Goal: Task Accomplishment & Management: Use online tool/utility

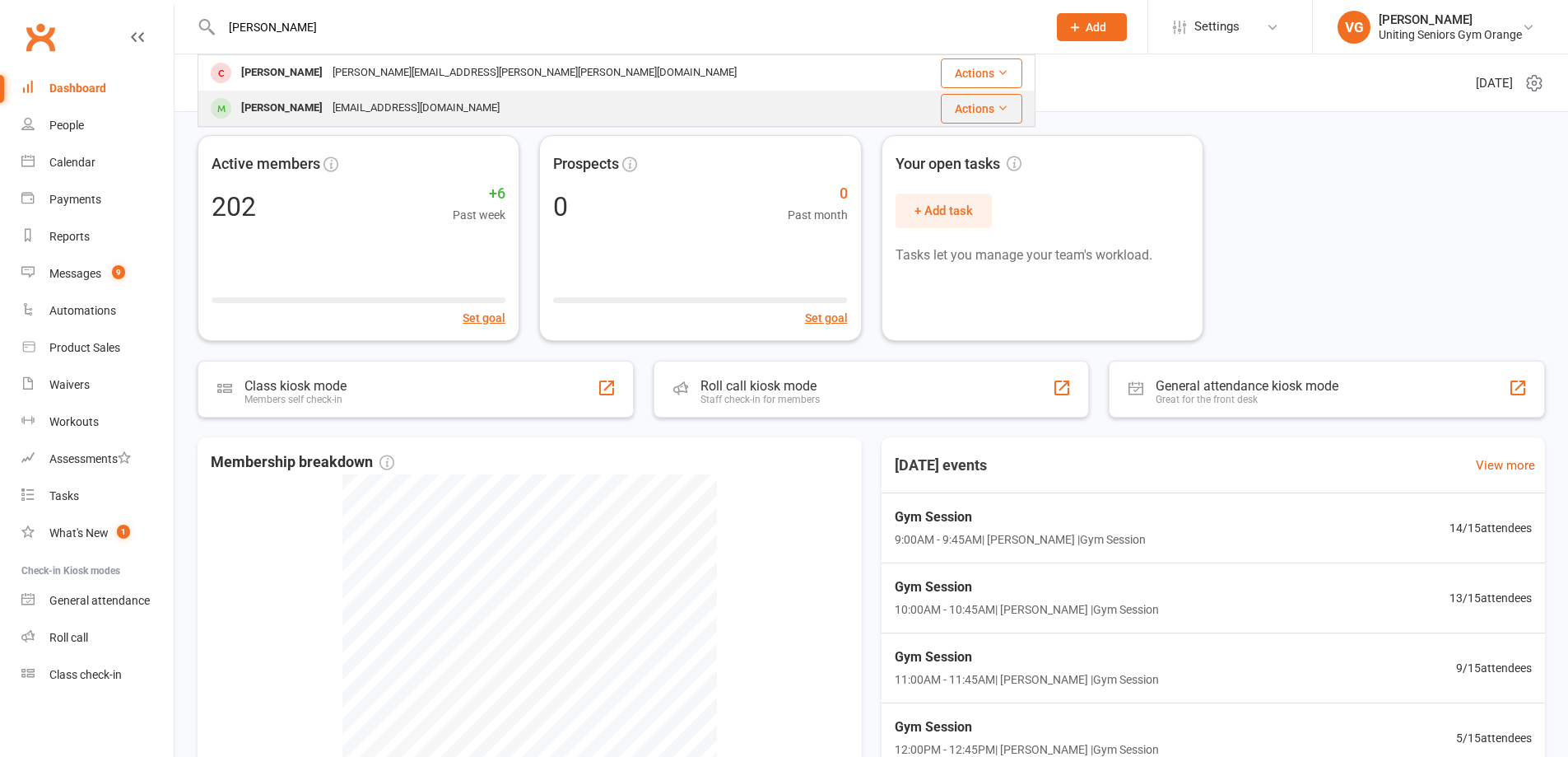
type input "[PERSON_NAME]"
click at [279, 106] on div "[PERSON_NAME]" at bounding box center [282, 108] width 91 height 24
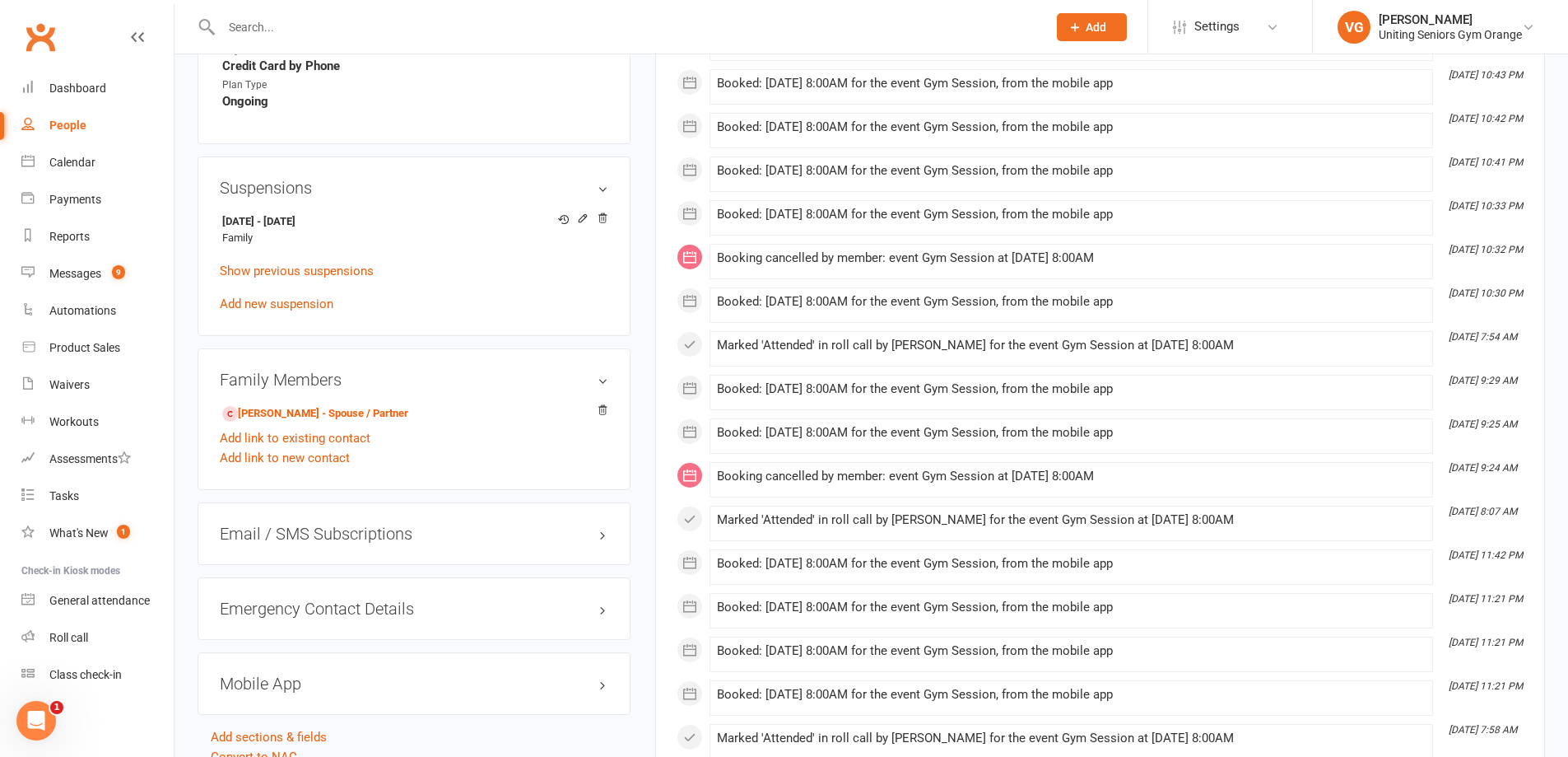
scroll to position [1152, 0]
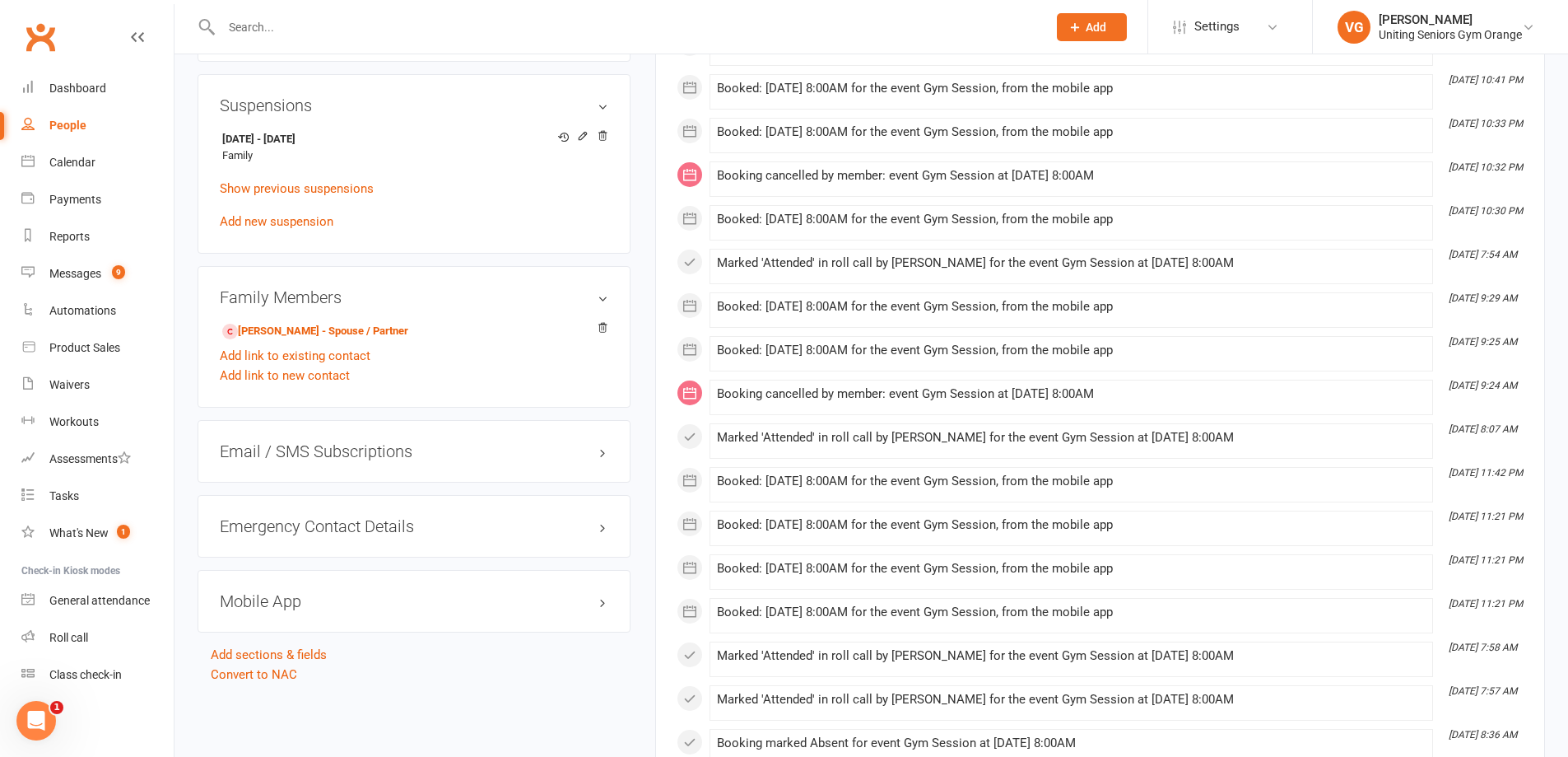
click at [597, 592] on h3 "Mobile App" at bounding box center [413, 601] width 389 height 18
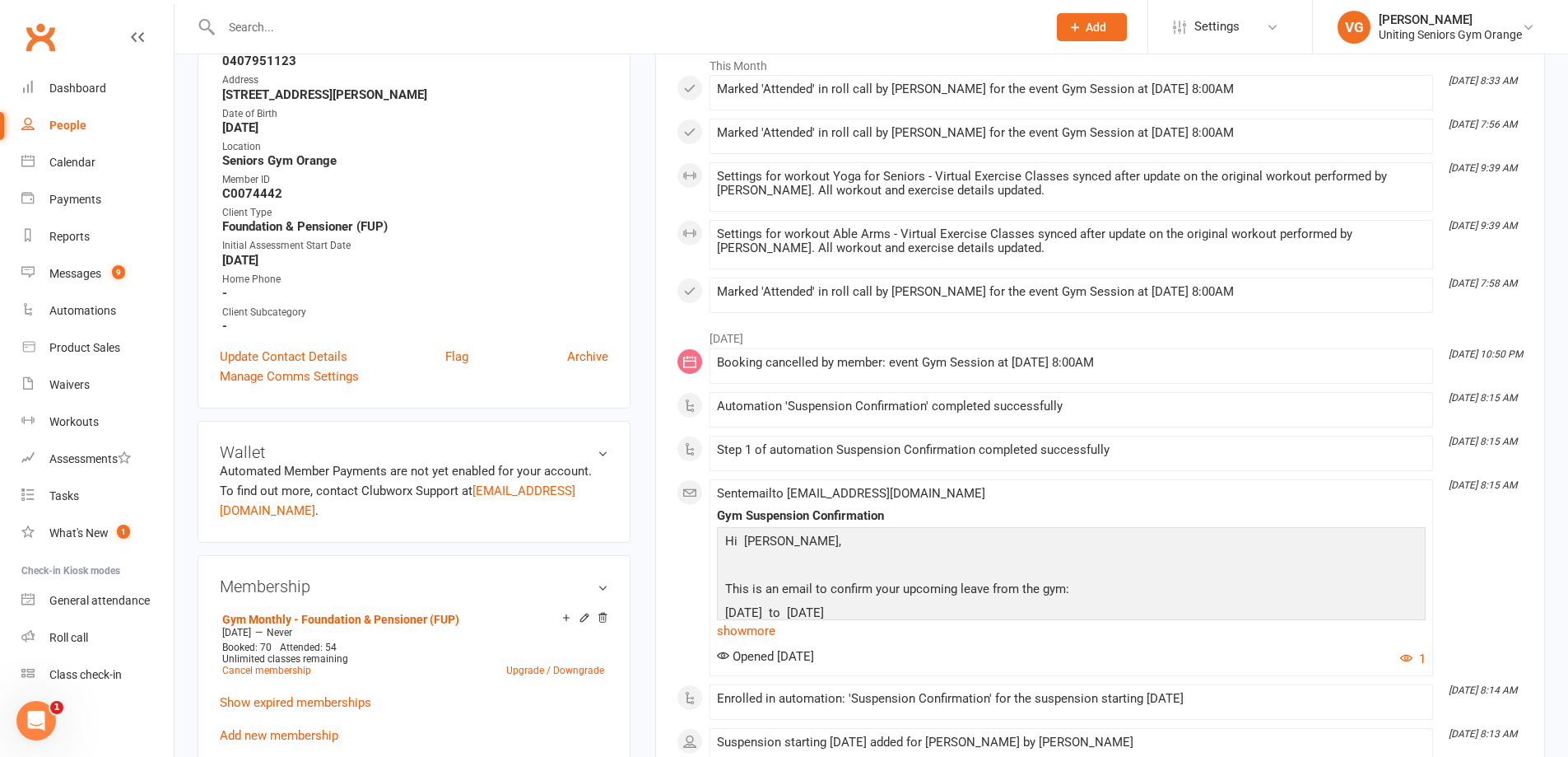
scroll to position [0, 0]
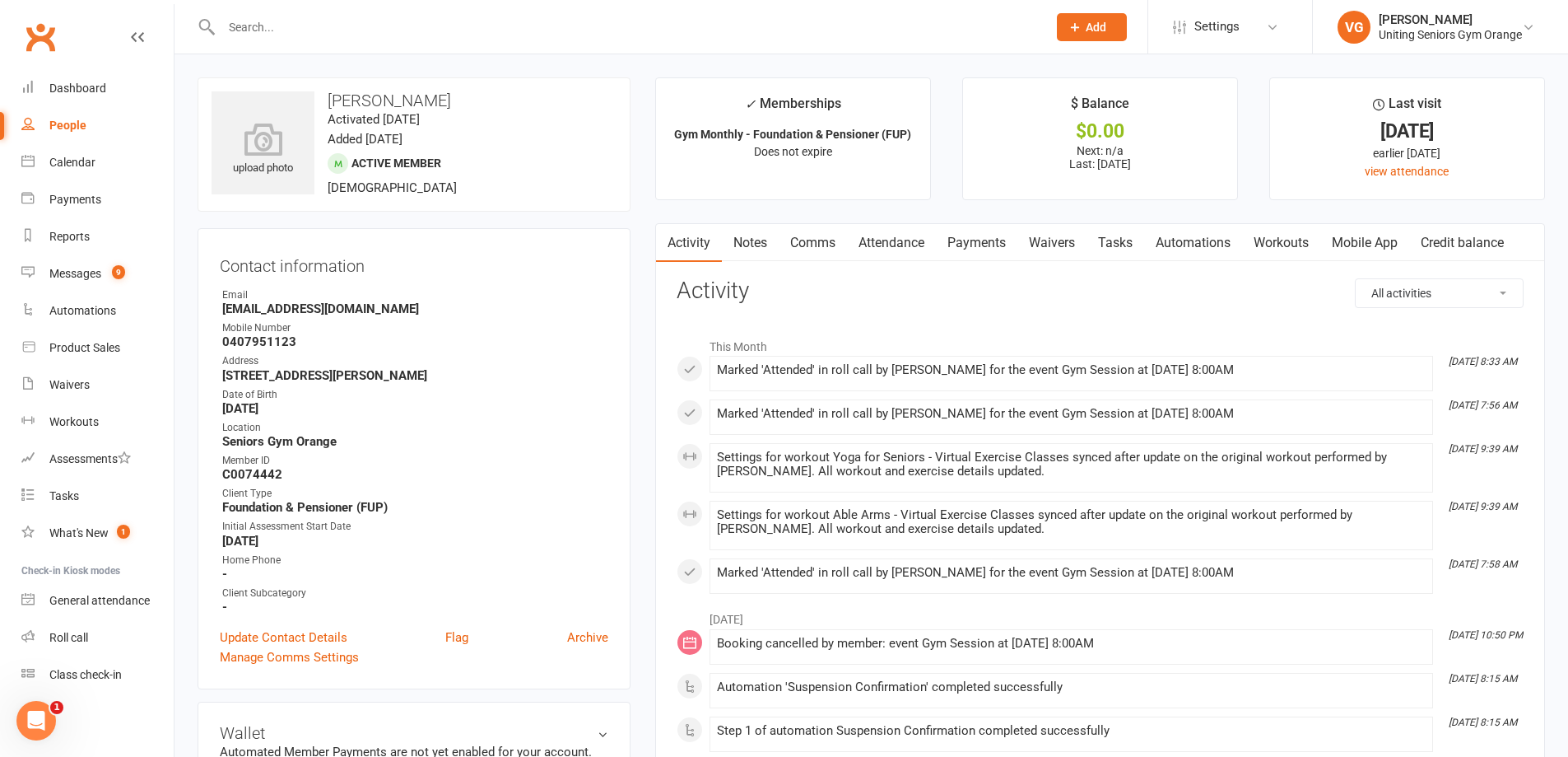
click at [1383, 243] on link "Mobile App" at bounding box center [1364, 243] width 89 height 38
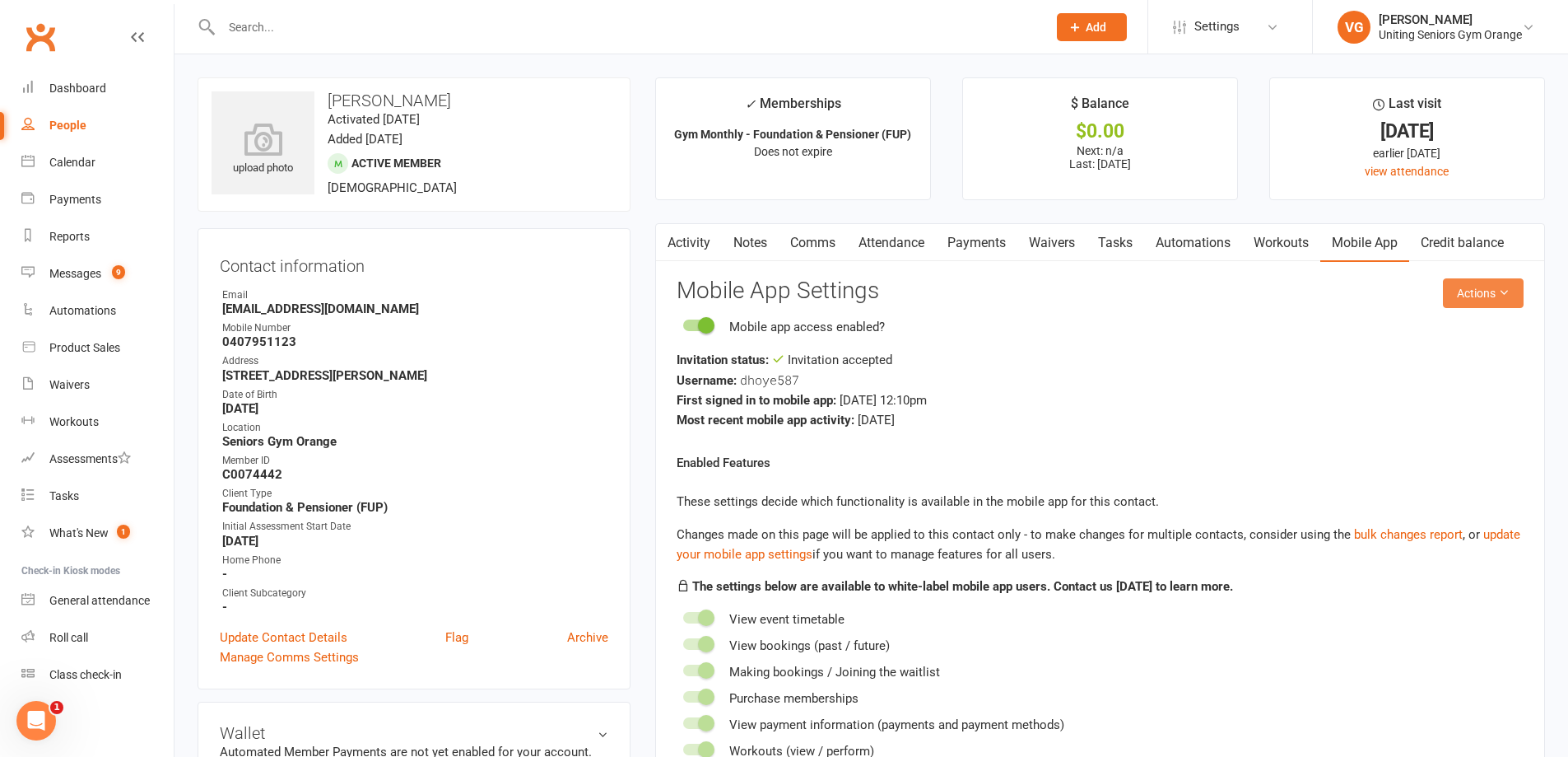
click at [1509, 294] on icon at bounding box center [1503, 292] width 12 height 12
click at [1456, 365] on link "Send invitation SMS" at bounding box center [1429, 363] width 163 height 33
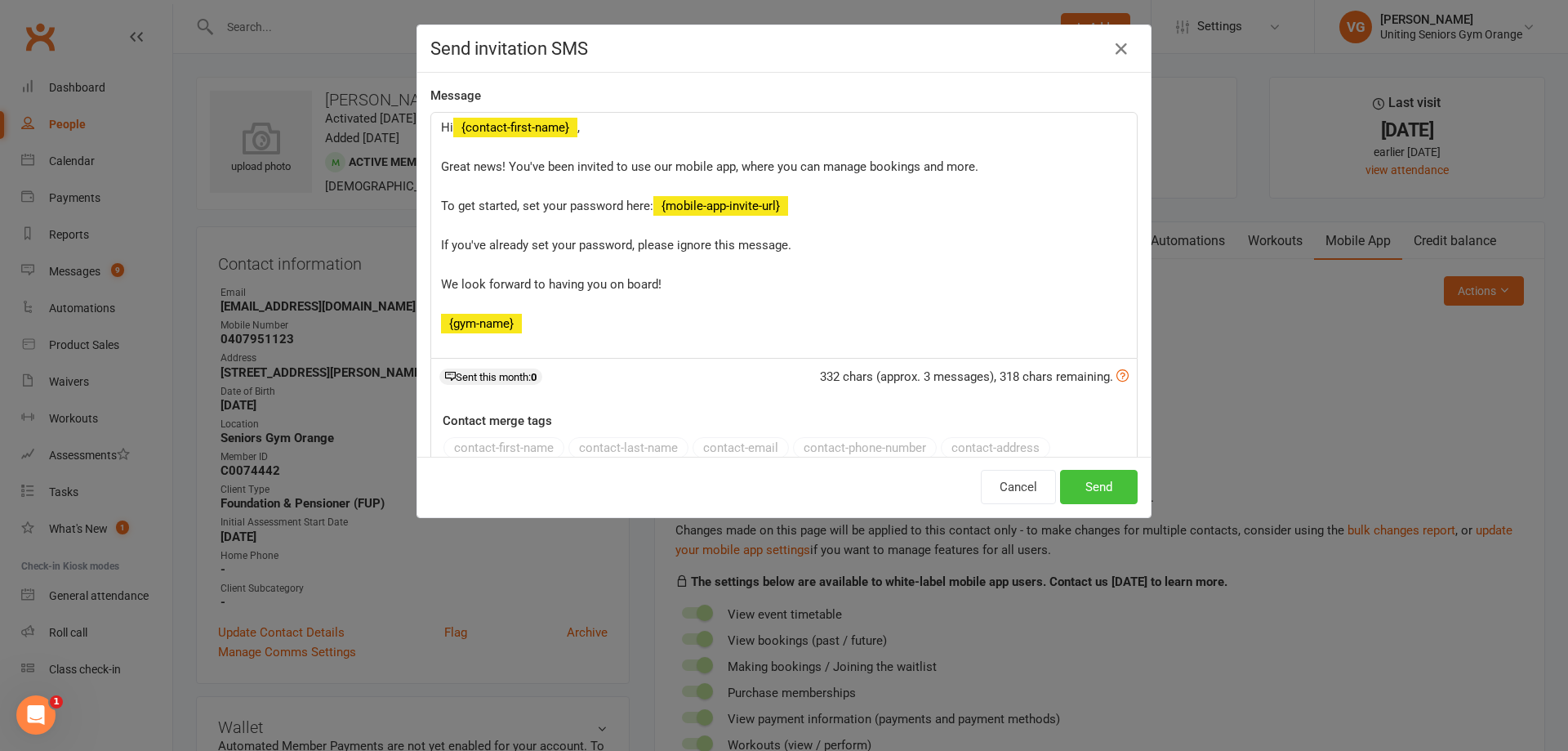
click at [1090, 485] on button "Send" at bounding box center [1099, 487] width 77 height 35
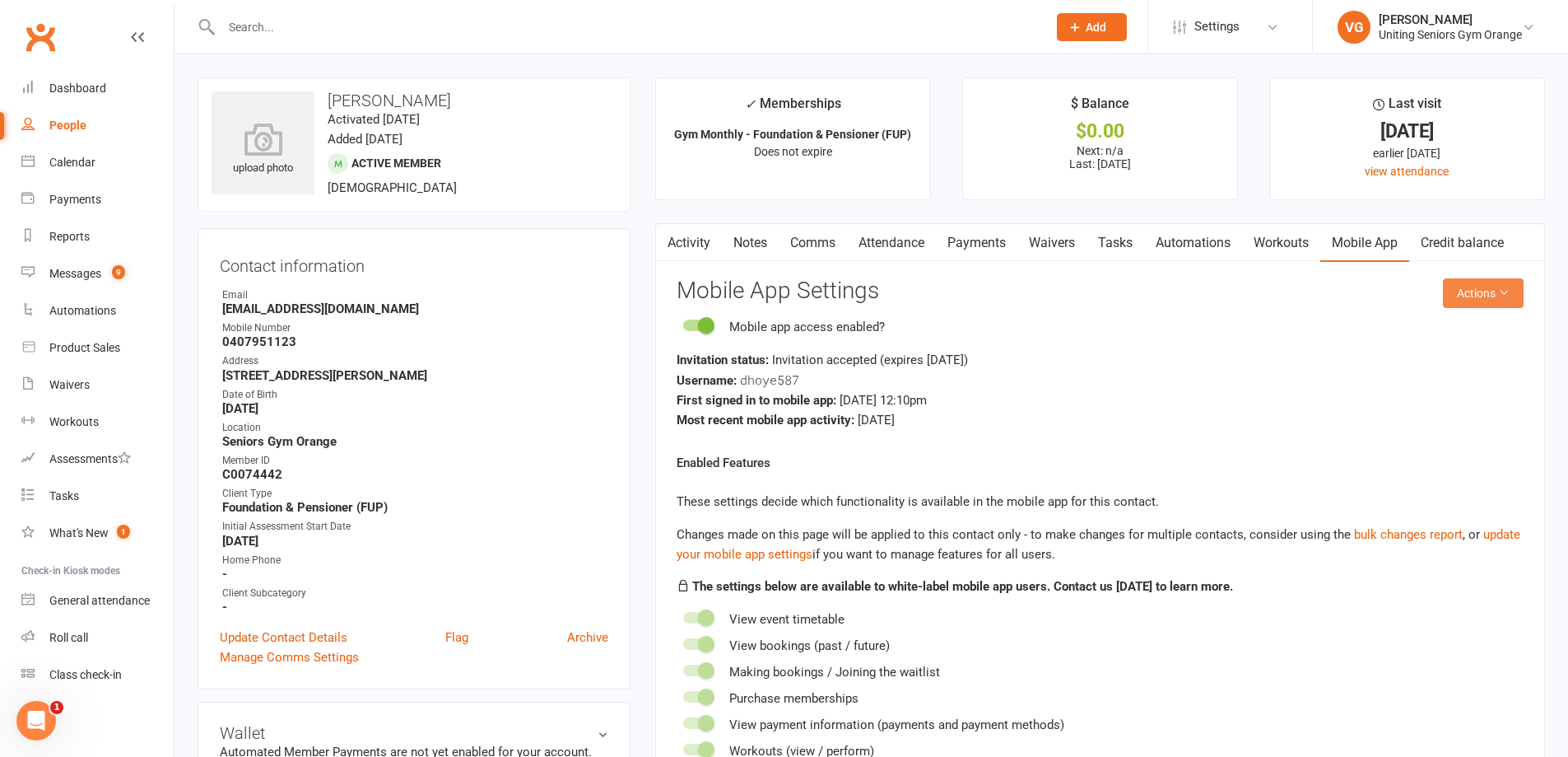
click at [1512, 293] on button "Actions" at bounding box center [1483, 293] width 81 height 29
click at [1475, 336] on link "Send invitation email" at bounding box center [1429, 330] width 163 height 33
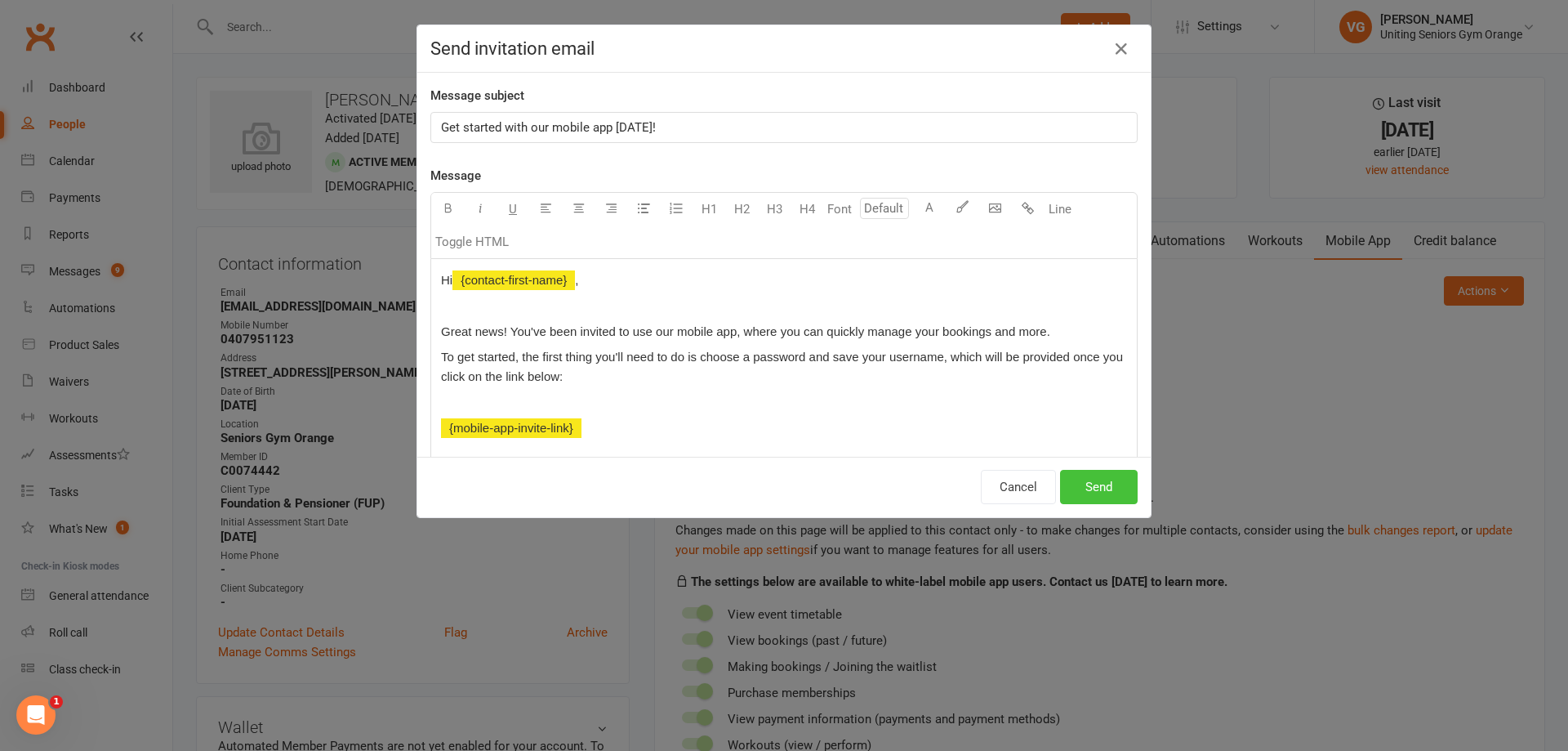
click at [1097, 484] on button "Send" at bounding box center [1099, 487] width 77 height 35
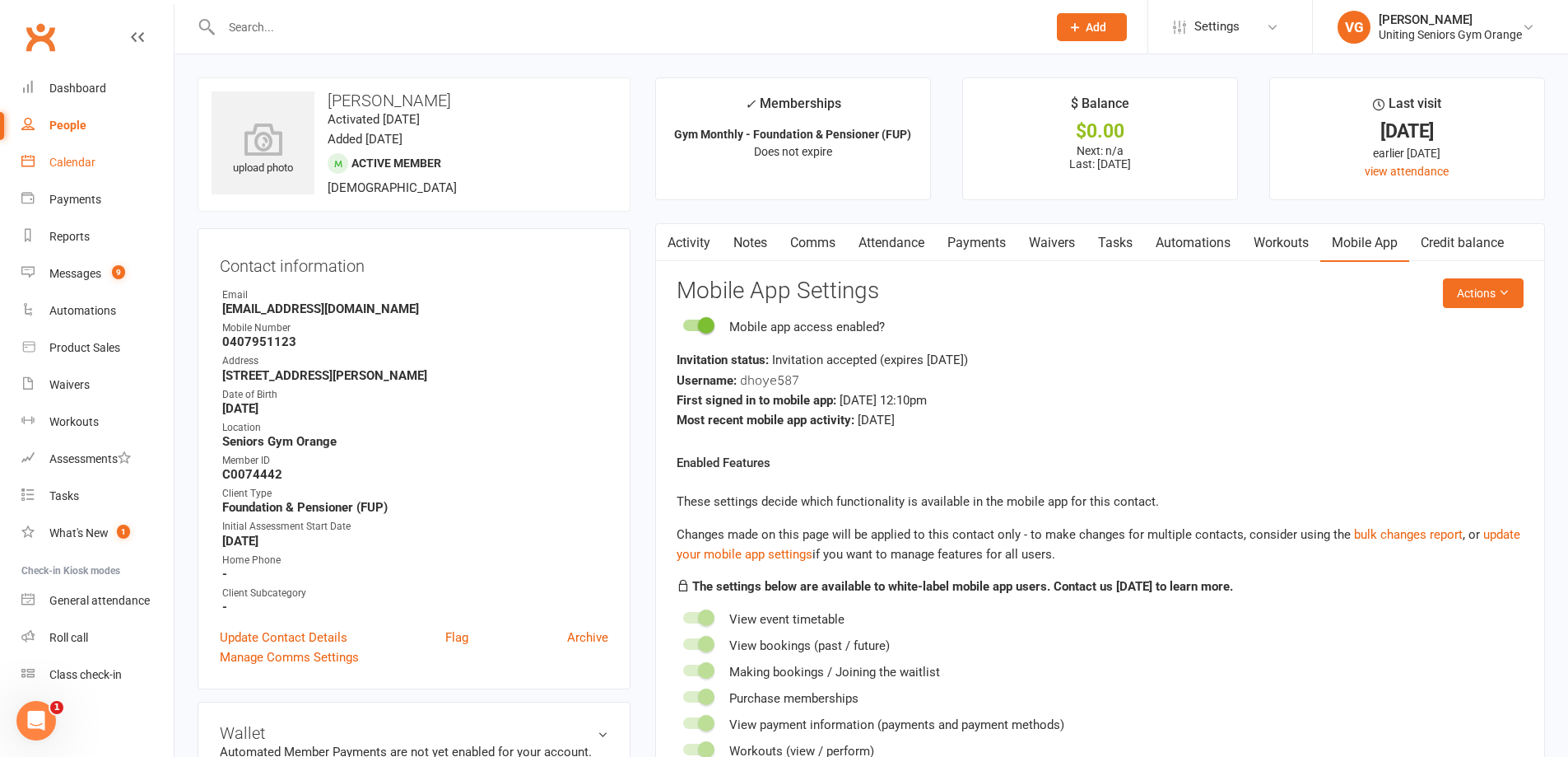
click at [78, 160] on div "Calendar" at bounding box center [72, 162] width 46 height 13
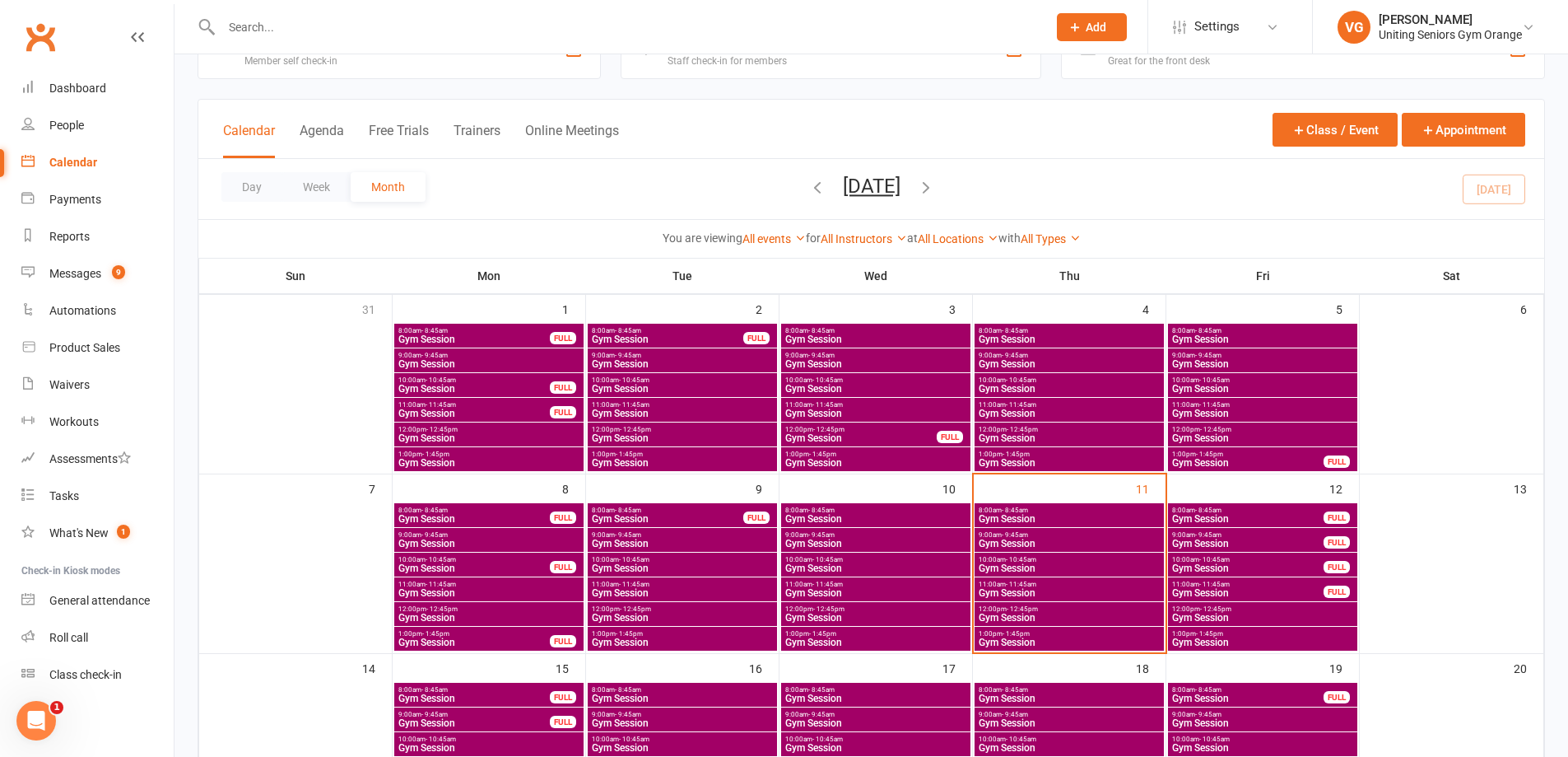
scroll to position [82, 0]
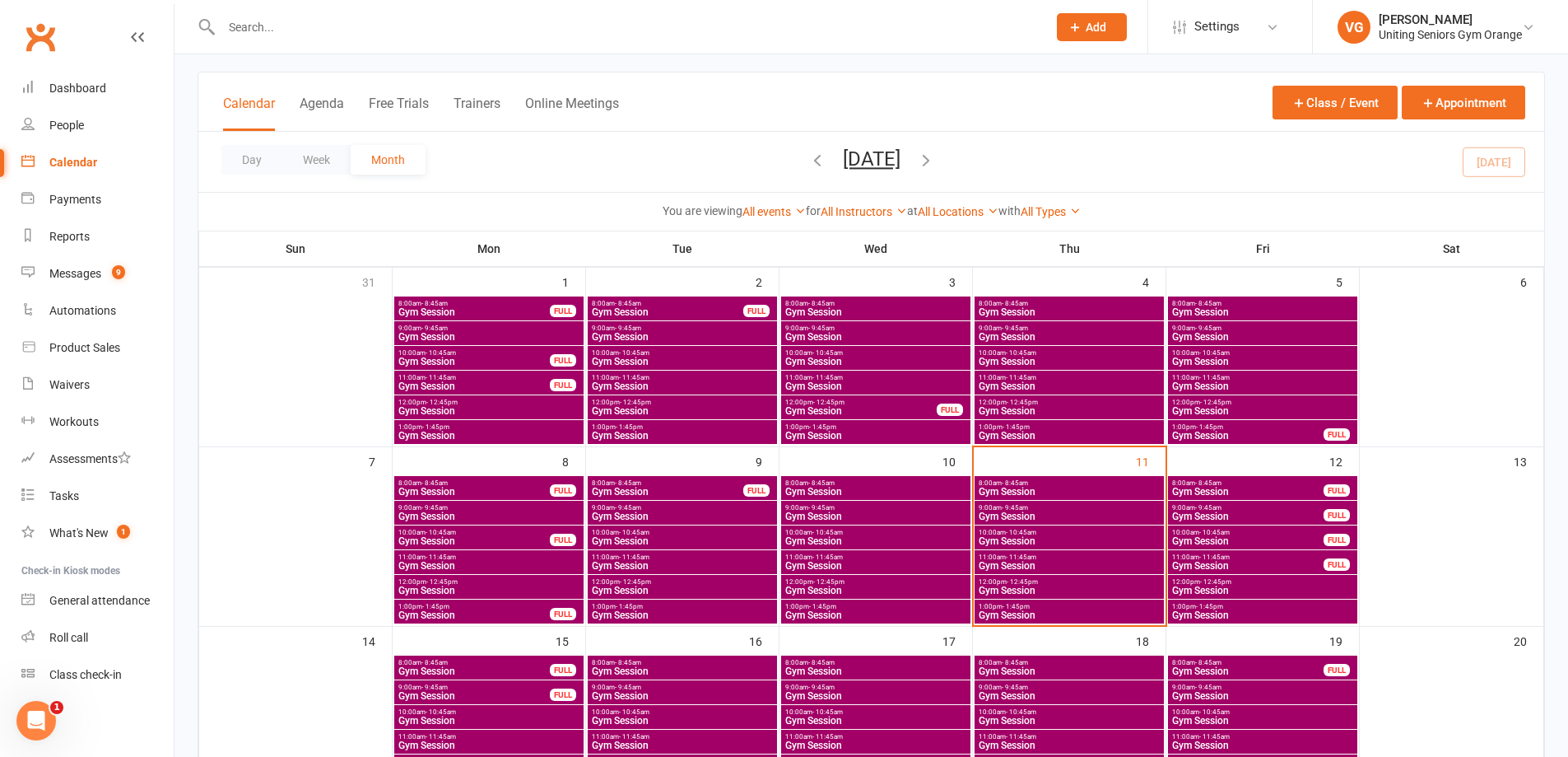
click at [1051, 535] on span "10:00am - 10:45am" at bounding box center [1069, 533] width 183 height 7
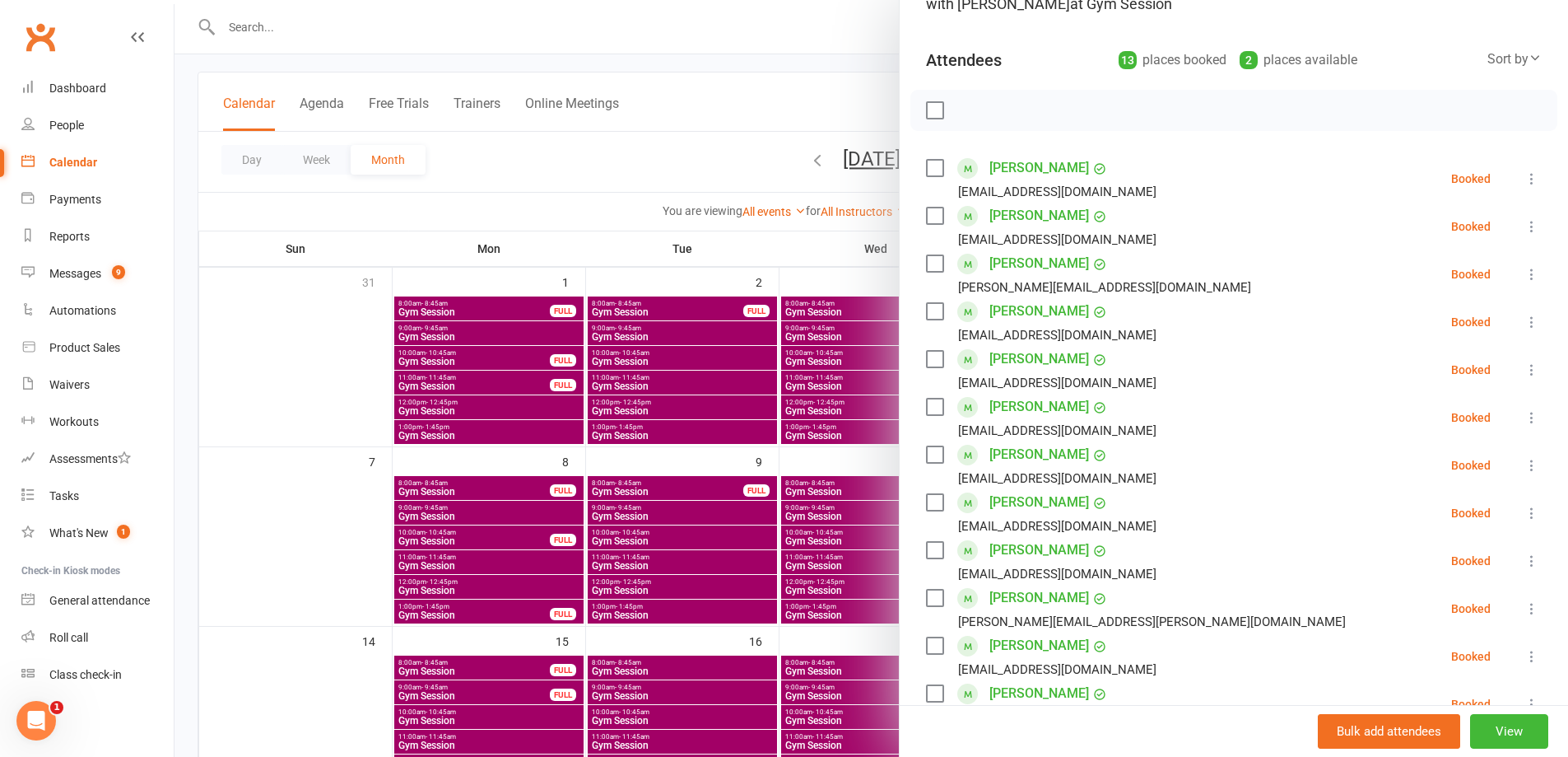
scroll to position [165, 0]
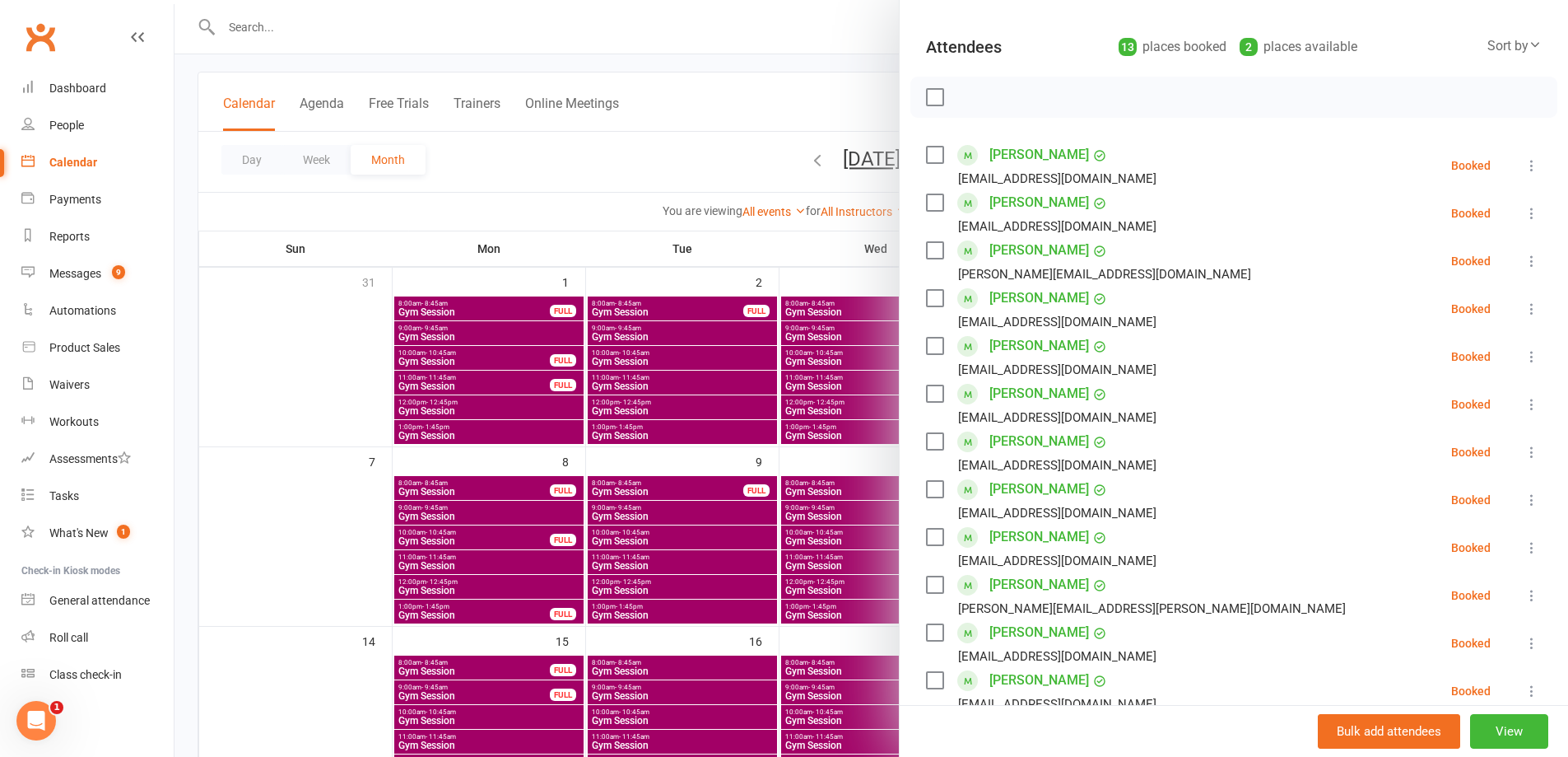
click at [842, 641] on div at bounding box center [871, 378] width 1393 height 757
